Goal: Navigation & Orientation: Find specific page/section

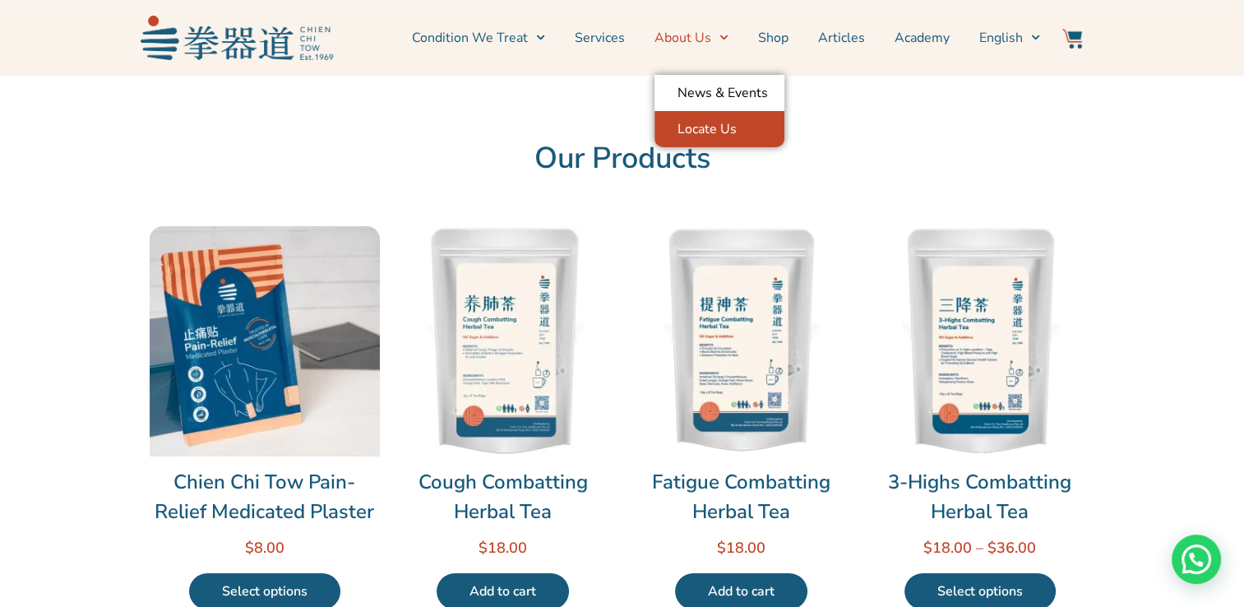
click at [706, 123] on link "Locate Us" at bounding box center [720, 129] width 130 height 36
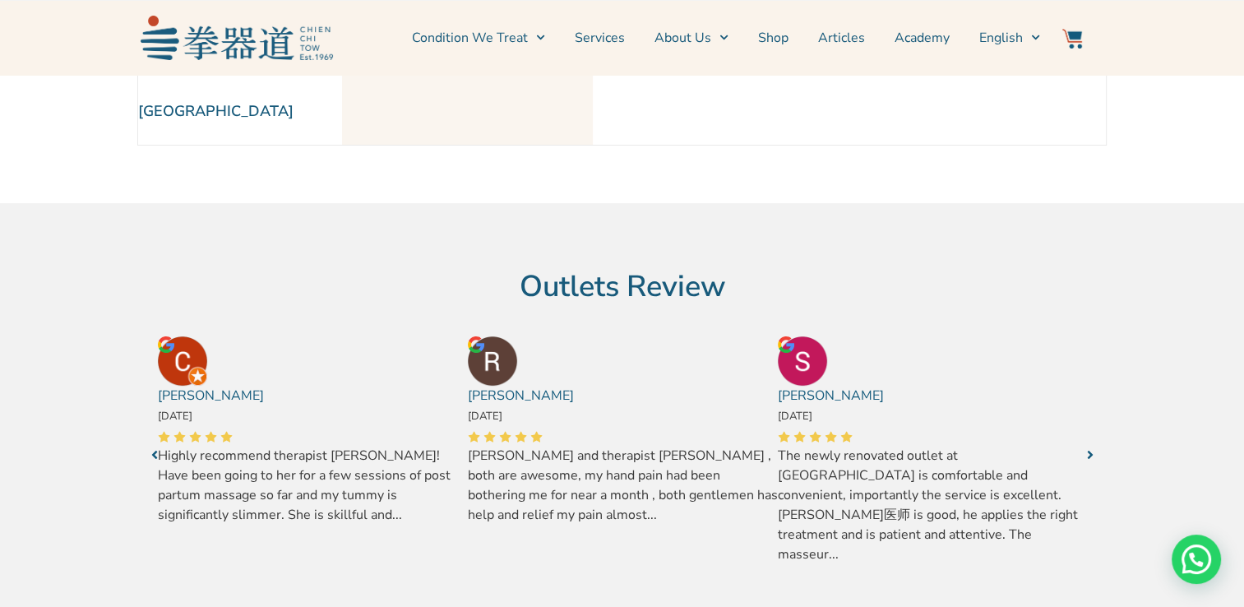
scroll to position [791, 0]
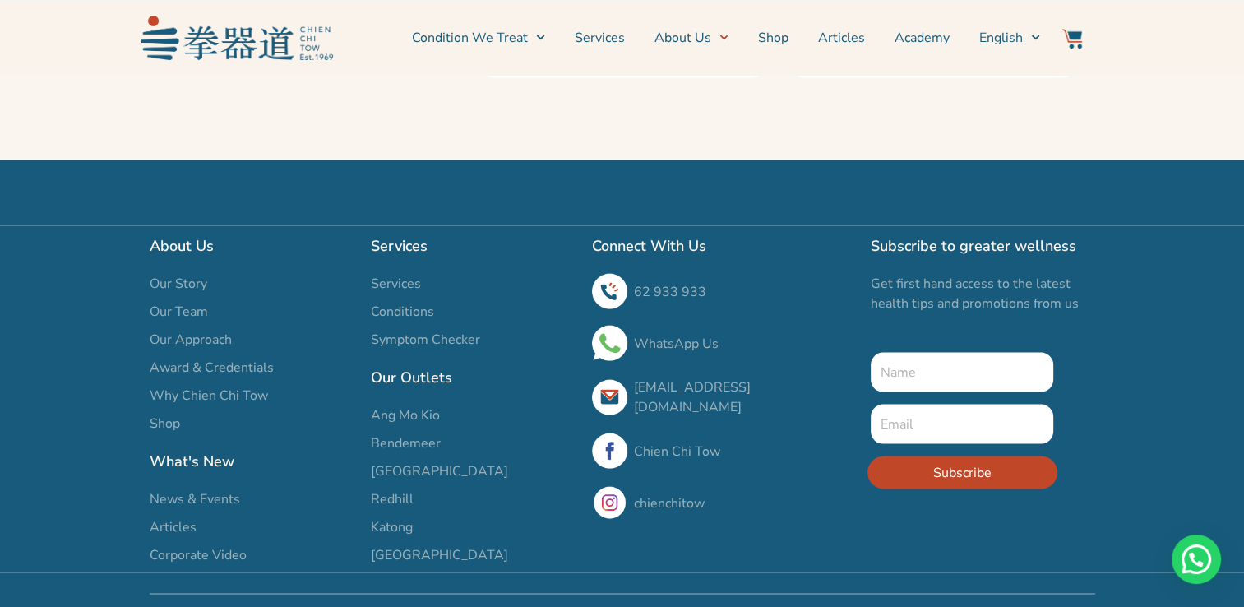
scroll to position [3165, 0]
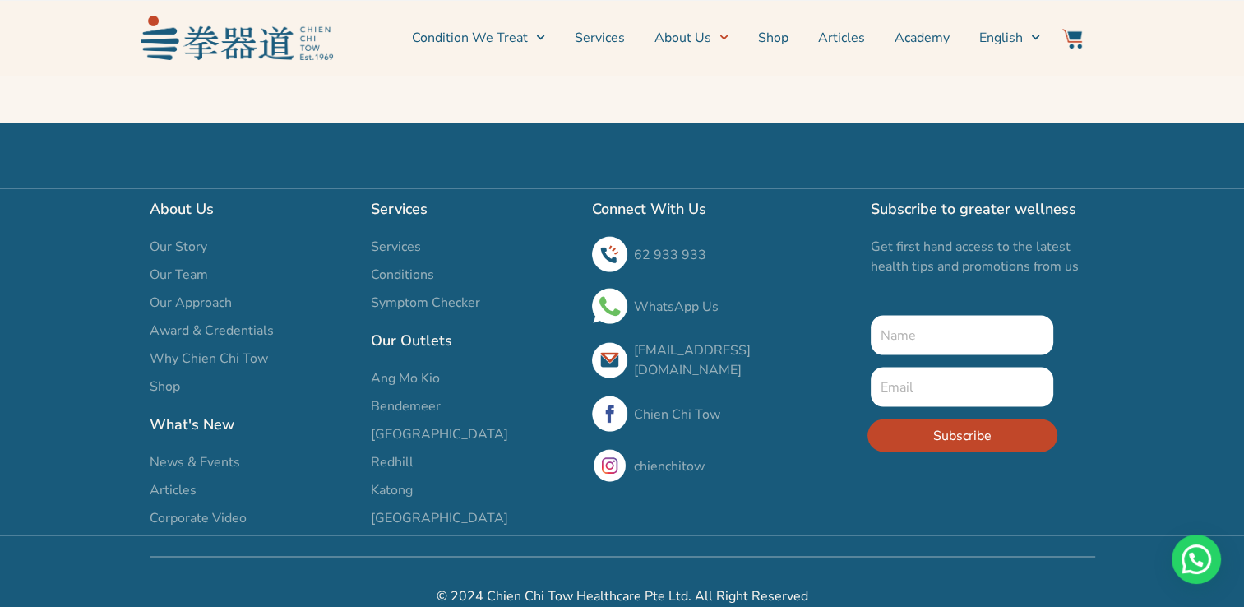
click at [174, 237] on span "Our Story" at bounding box center [179, 247] width 58 height 20
click at [192, 237] on span "Our Story" at bounding box center [179, 247] width 58 height 20
